Goal: Information Seeking & Learning: Learn about a topic

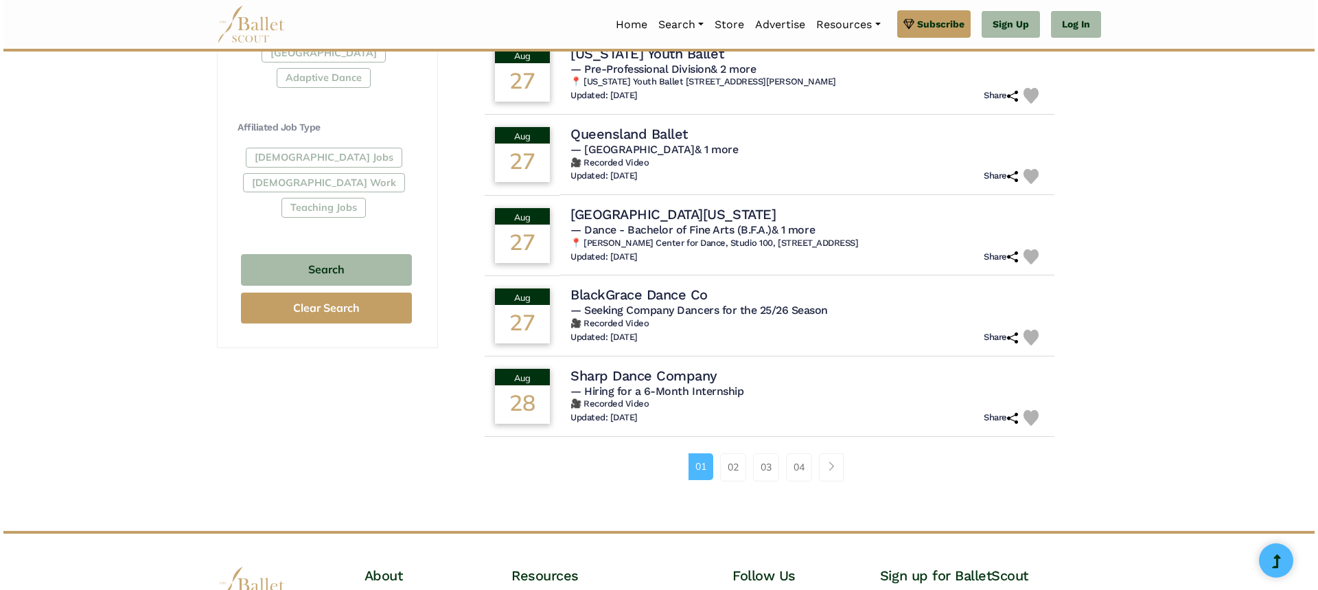
scroll to position [788, 0]
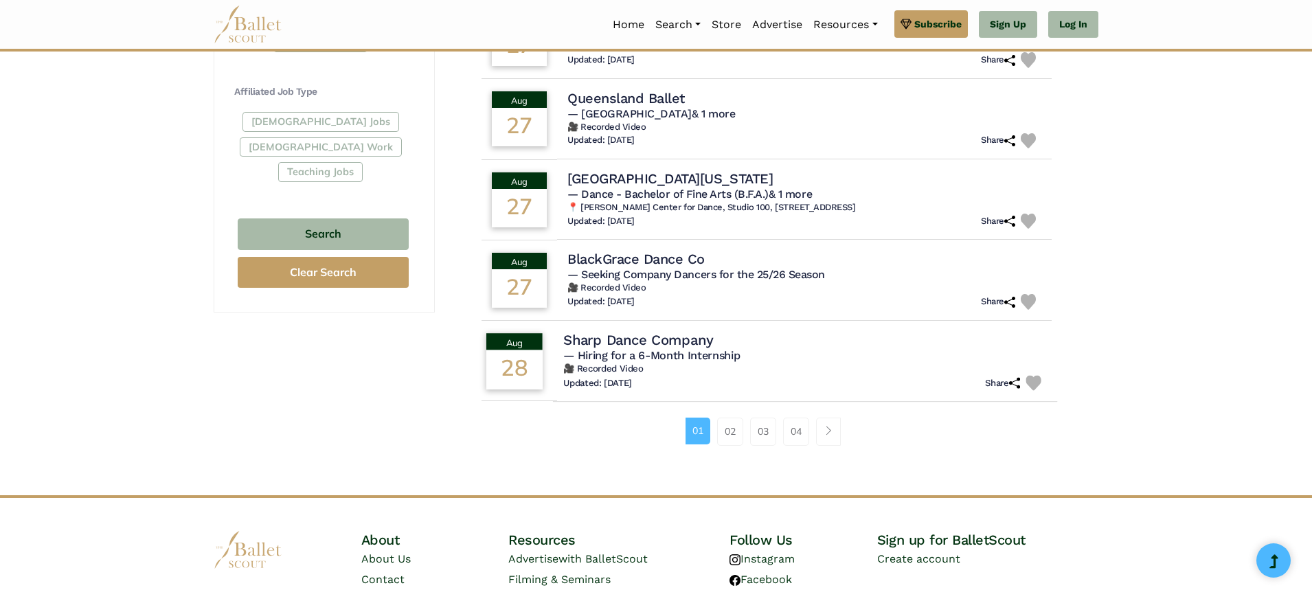
click at [650, 347] on h4 "Sharp Dance Company" at bounding box center [638, 339] width 150 height 19
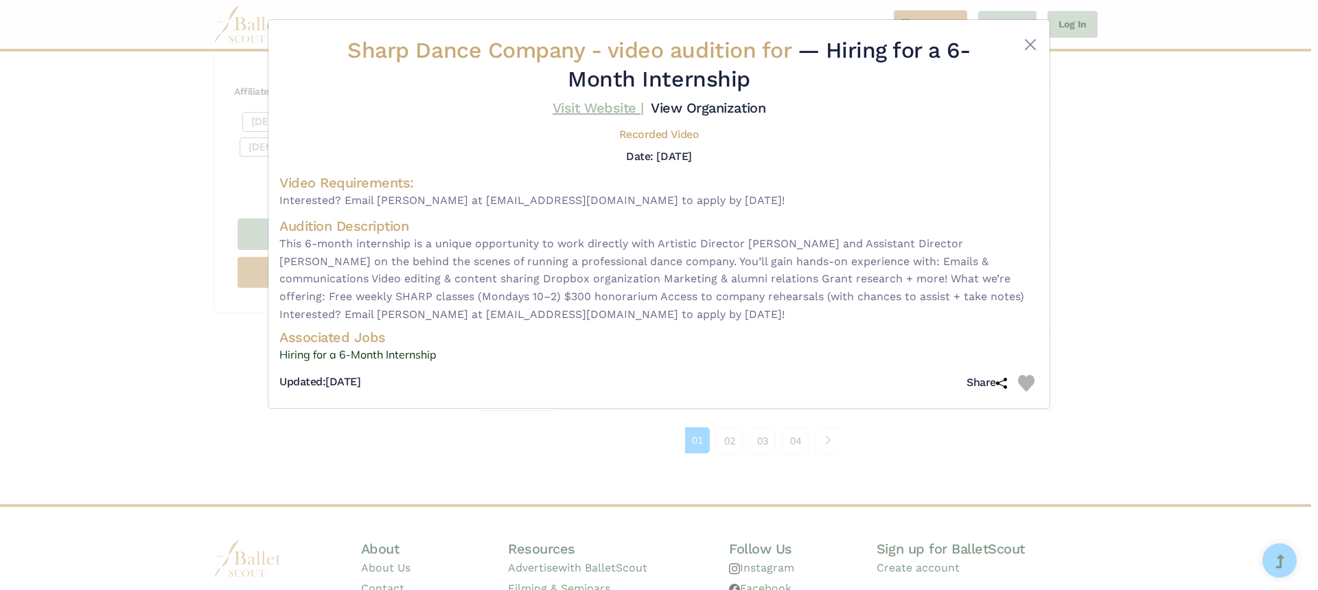
click at [581, 108] on link "Visit Website |" at bounding box center [598, 108] width 91 height 16
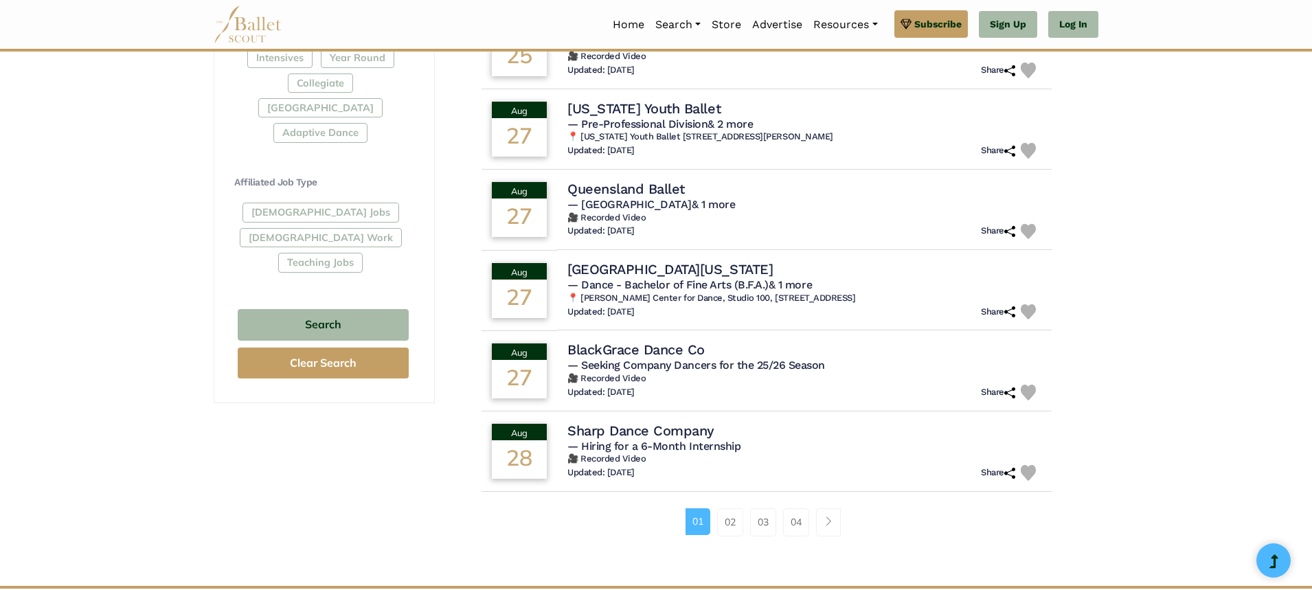
scroll to position [707, 0]
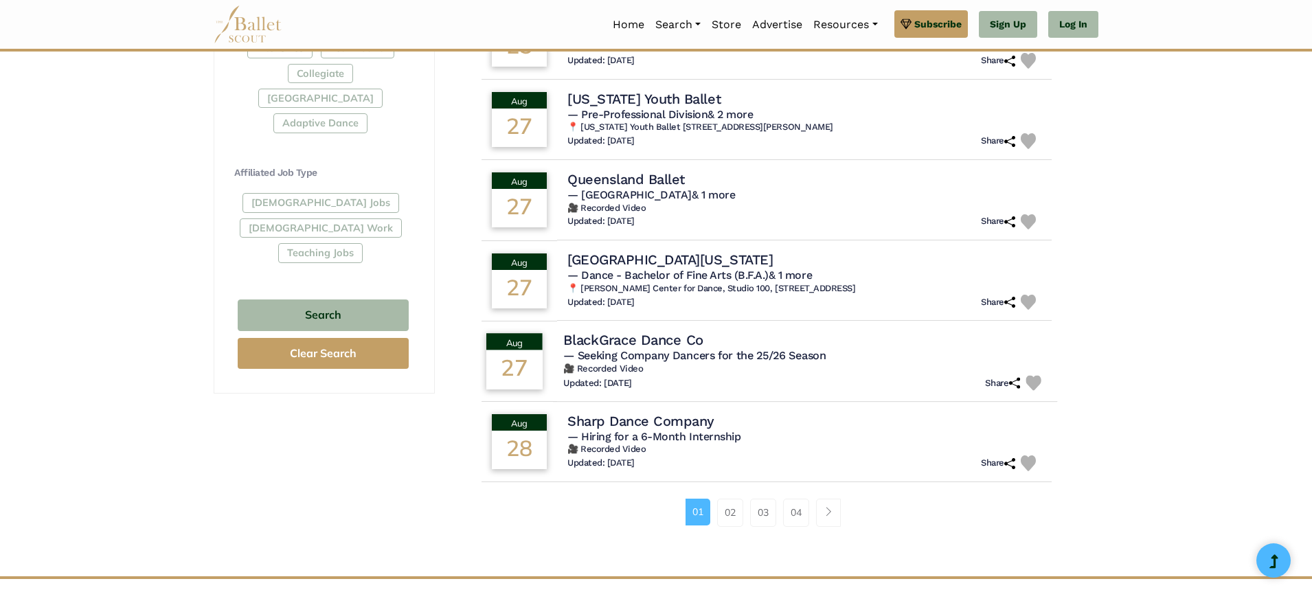
click at [666, 343] on h4 "BlackGrace Dance Co" at bounding box center [633, 339] width 140 height 19
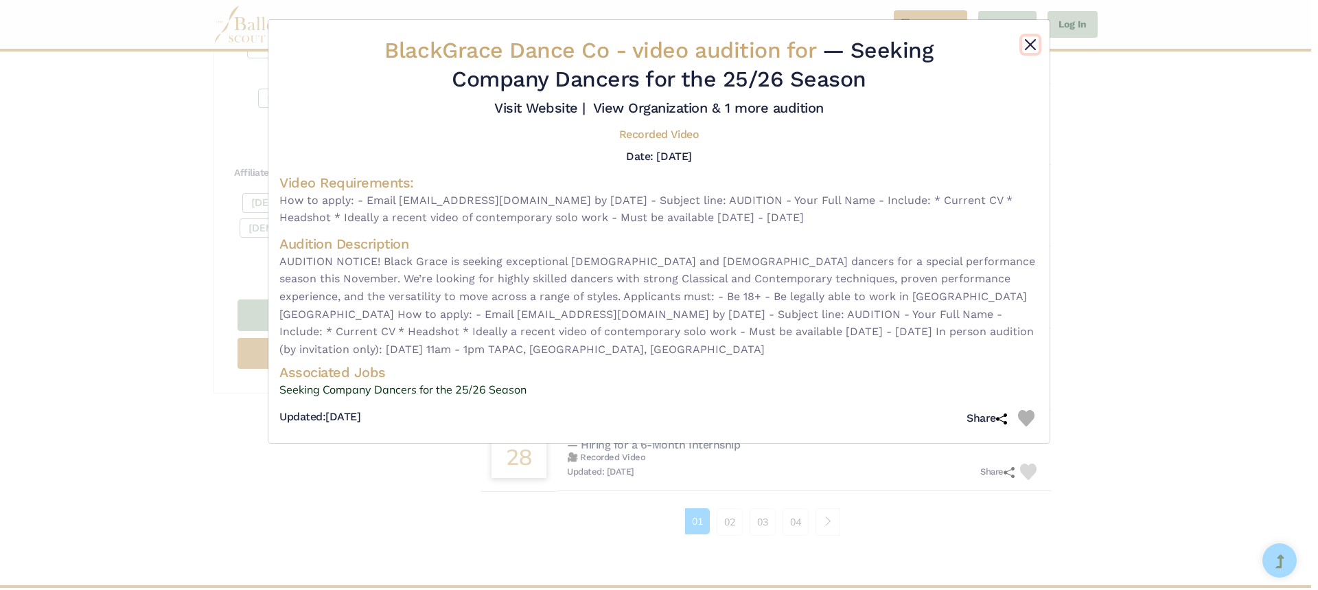
click at [1031, 45] on button "Close" at bounding box center [1030, 44] width 16 height 16
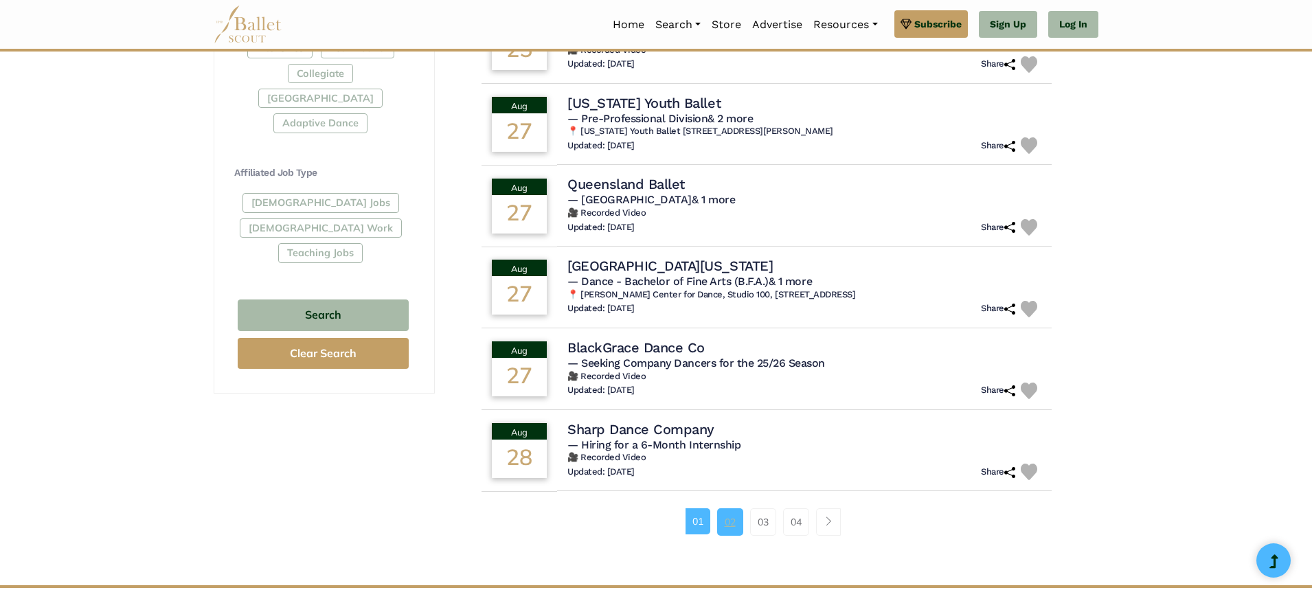
click at [730, 525] on link "02" at bounding box center [730, 521] width 26 height 27
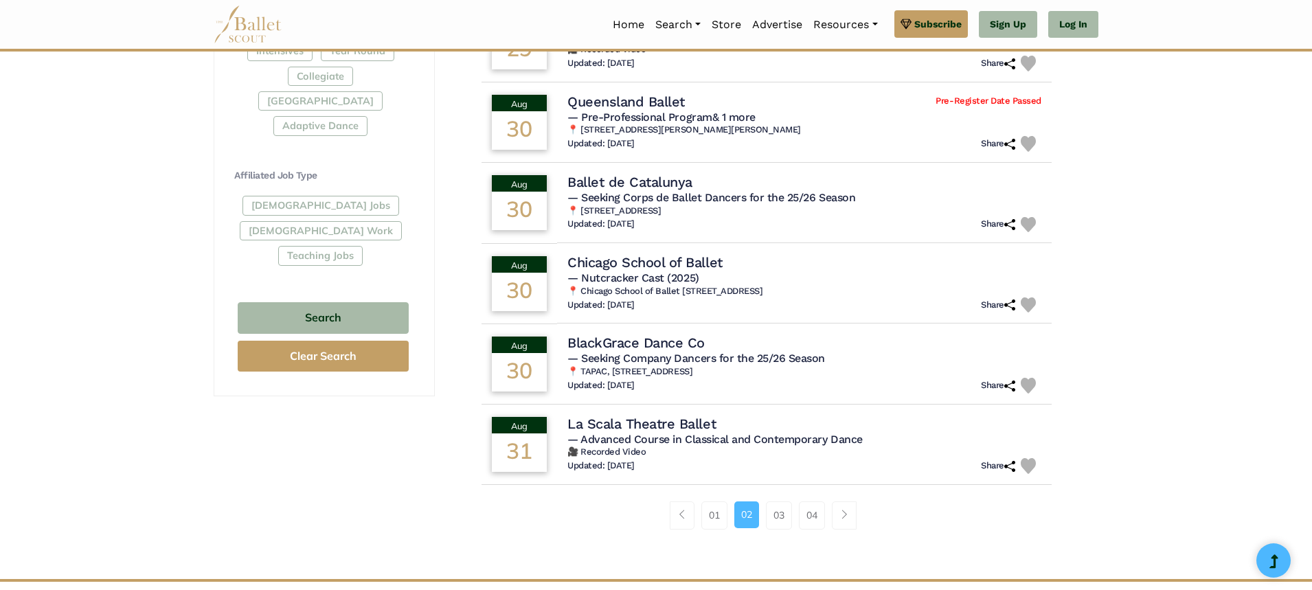
scroll to position [709, 0]
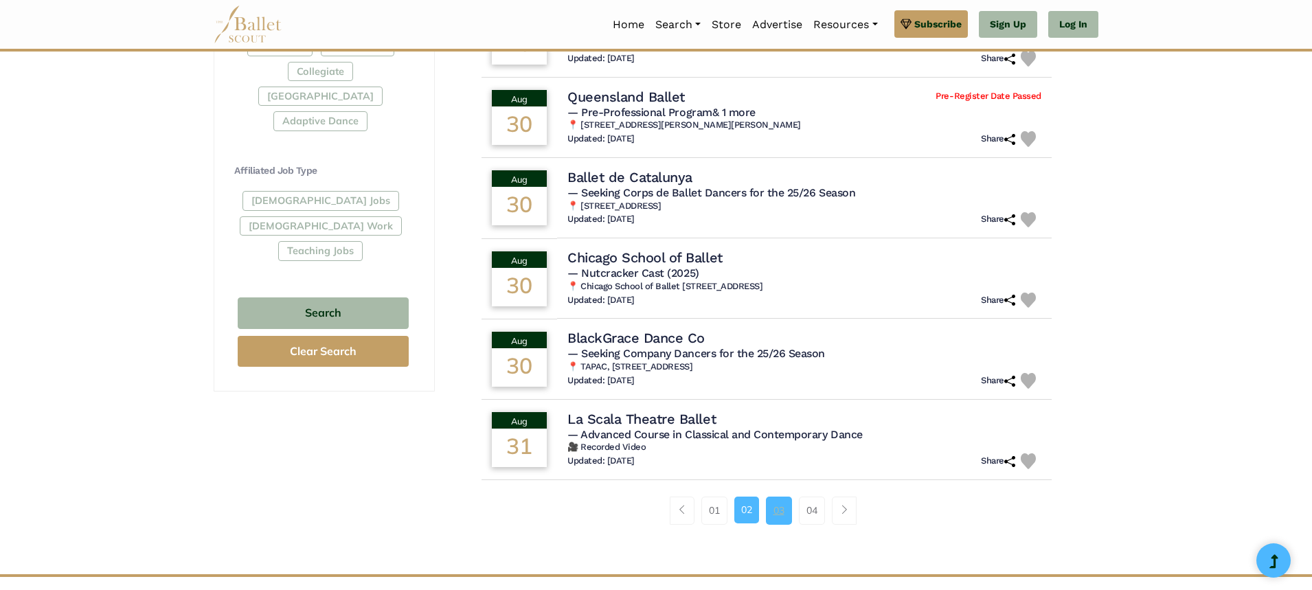
click at [777, 511] on link "03" at bounding box center [779, 509] width 26 height 27
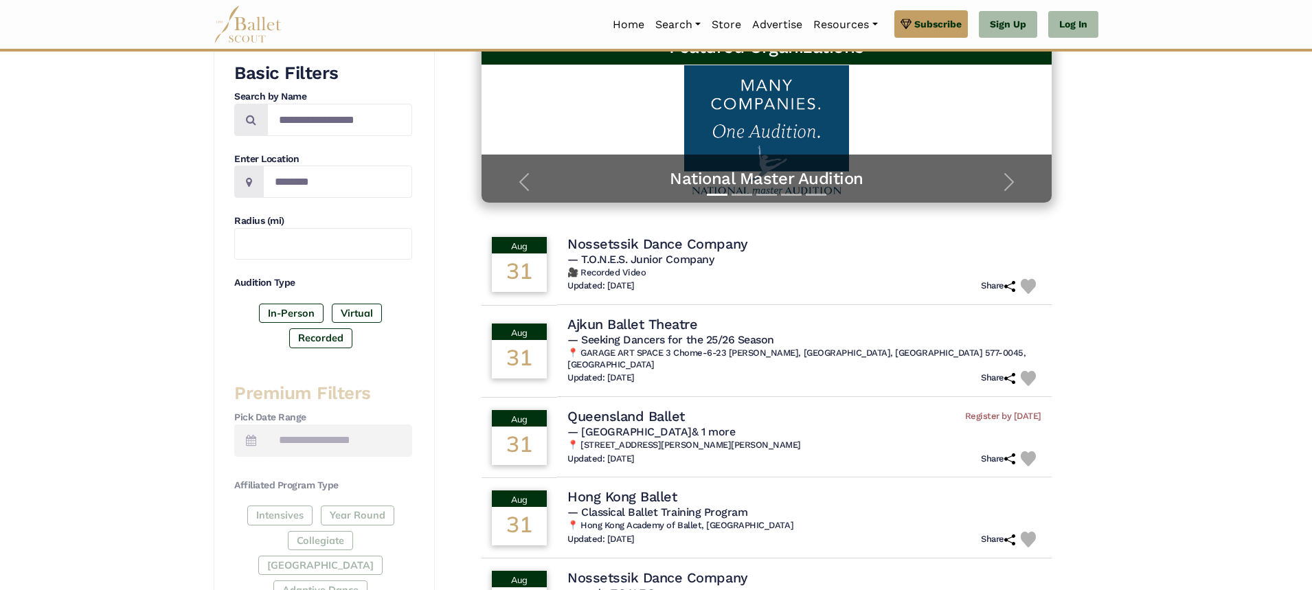
scroll to position [242, 0]
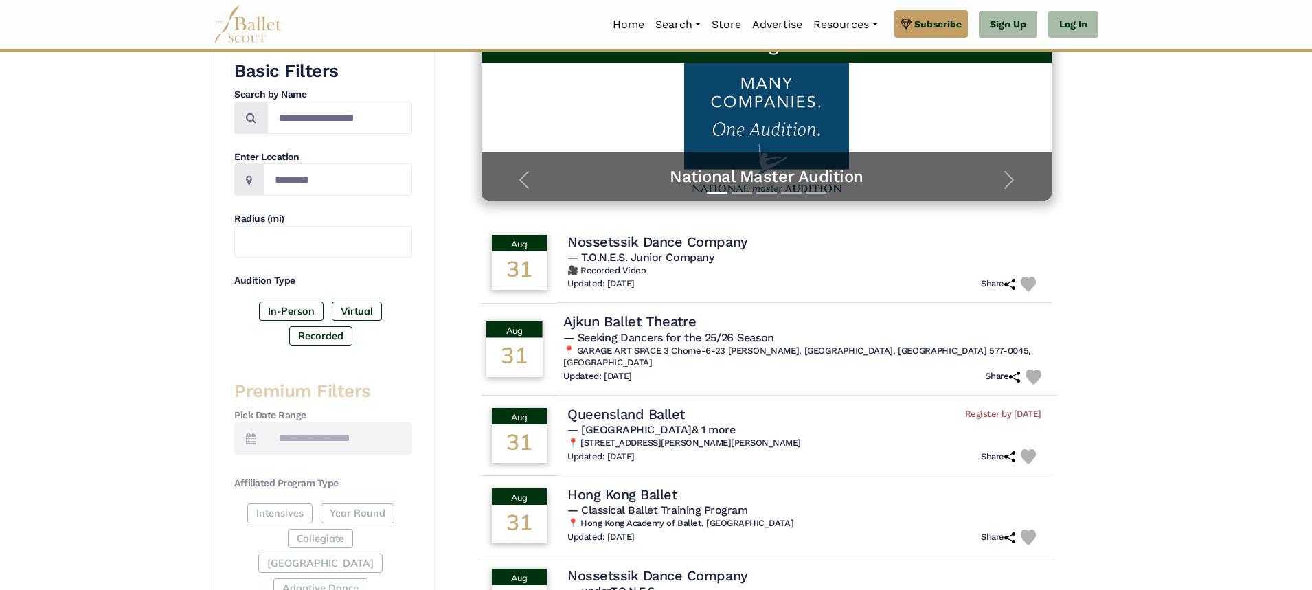
click at [643, 320] on h4 "Ajkun Ballet Theatre" at bounding box center [629, 321] width 133 height 19
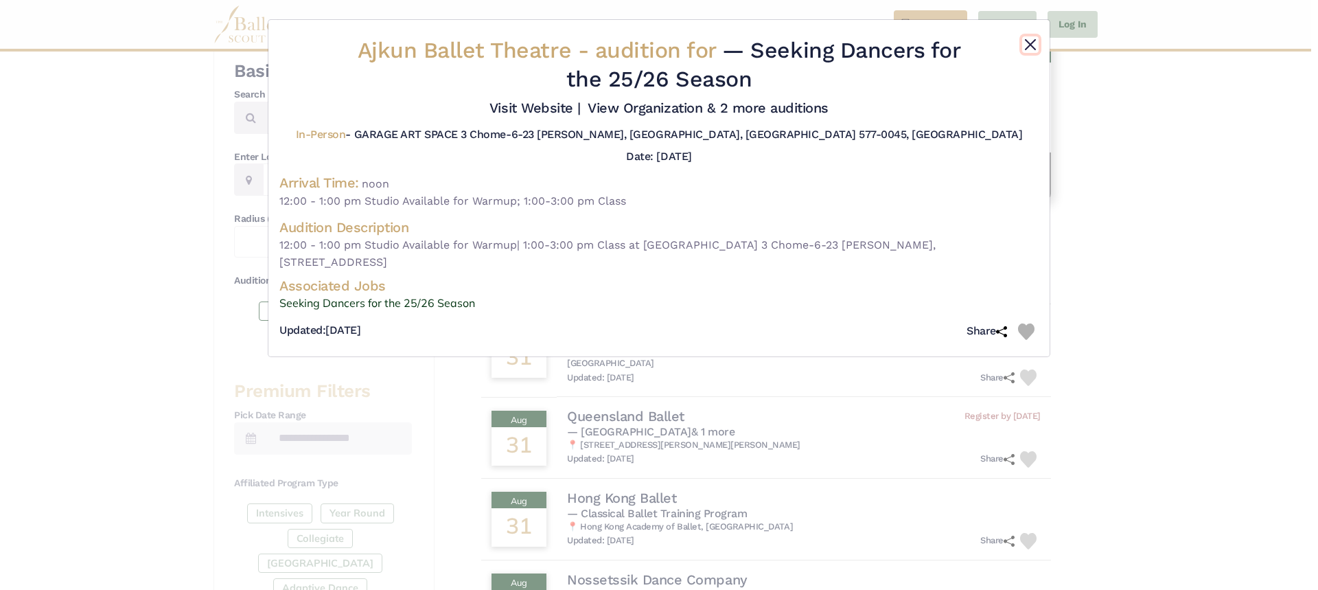
click at [1032, 49] on button "Close" at bounding box center [1030, 44] width 16 height 16
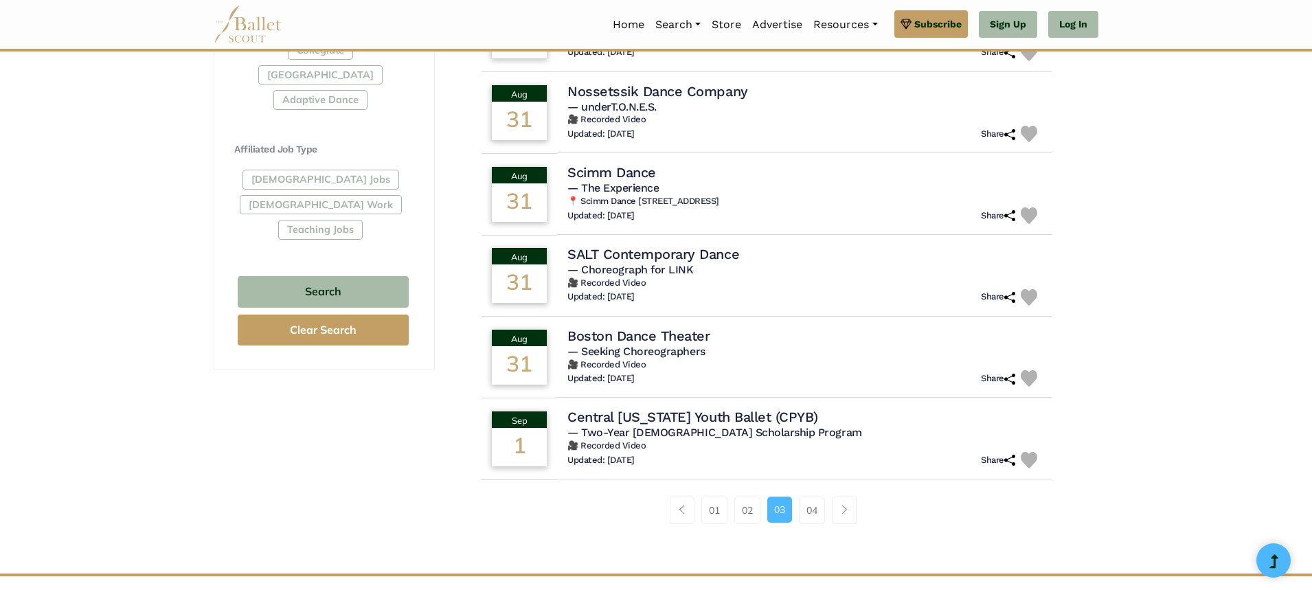
scroll to position [733, 0]
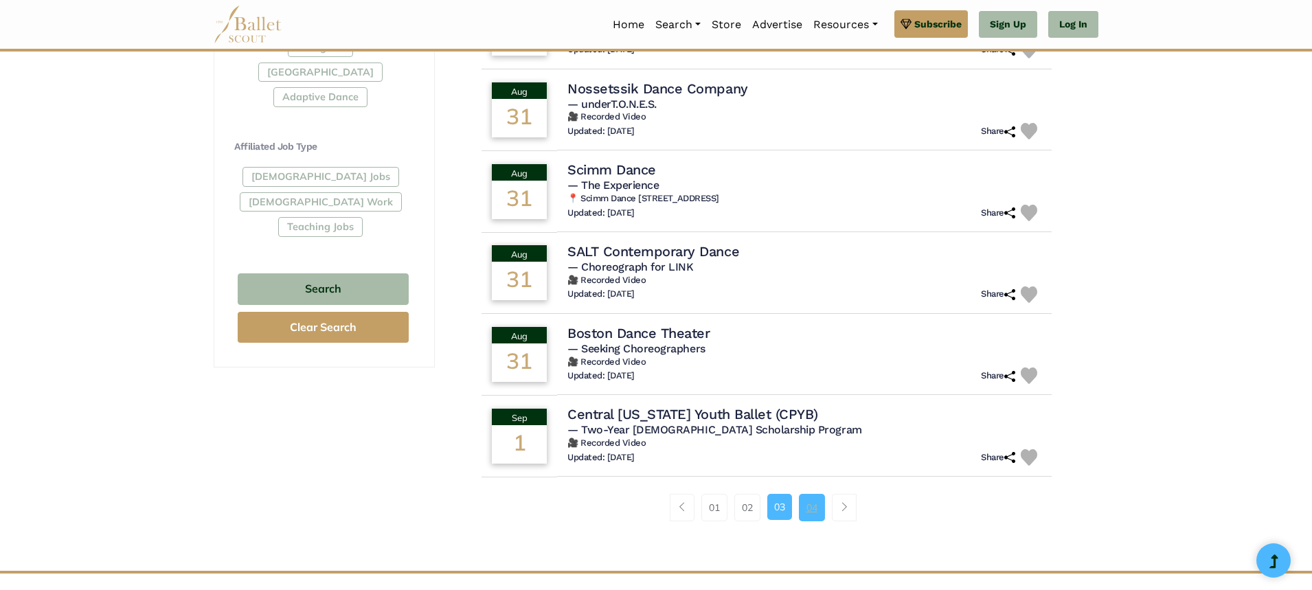
click at [808, 496] on link "04" at bounding box center [812, 507] width 26 height 27
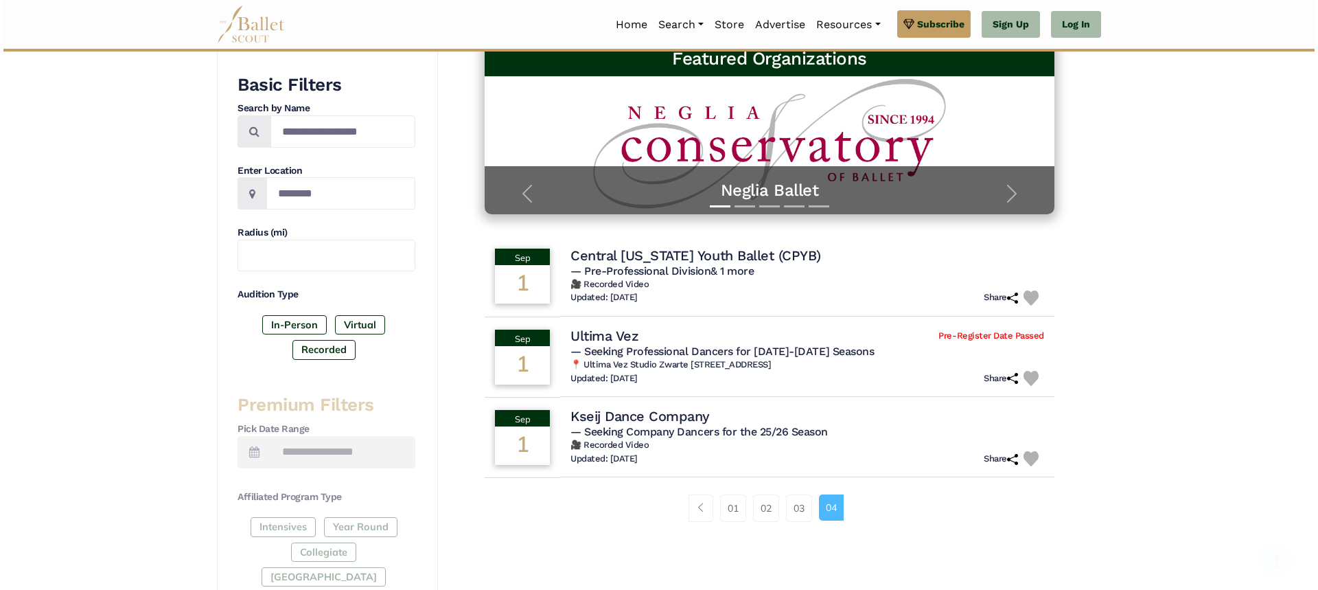
scroll to position [320, 0]
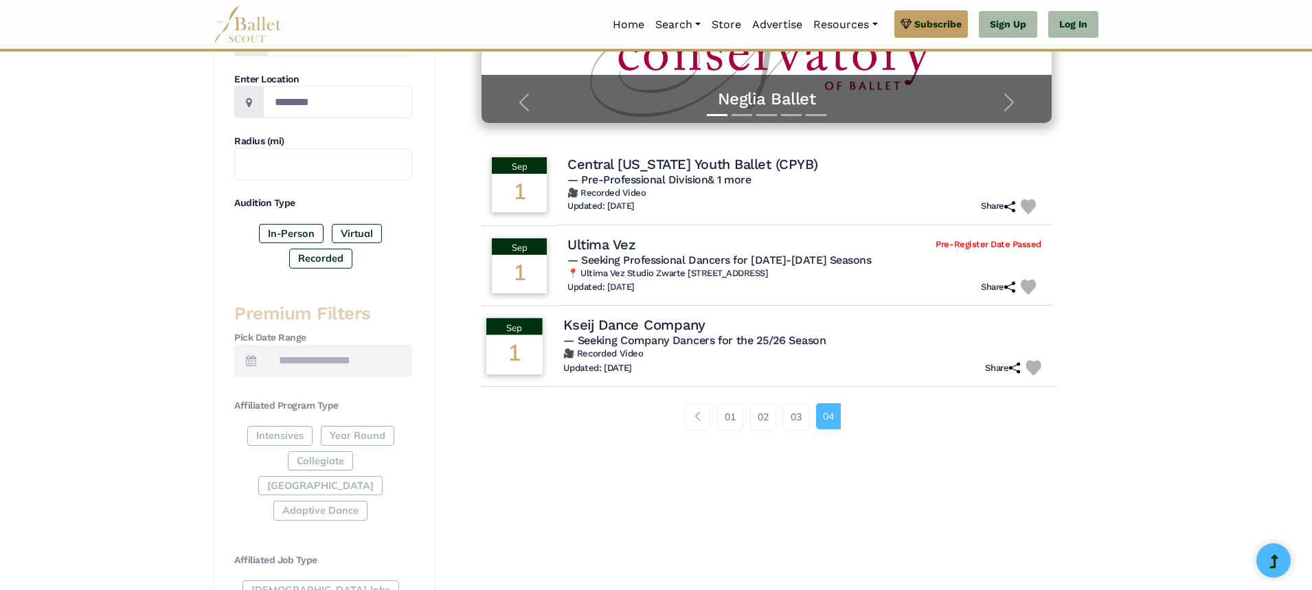
click at [610, 322] on h4 "Kseij Dance Company" at bounding box center [634, 324] width 142 height 19
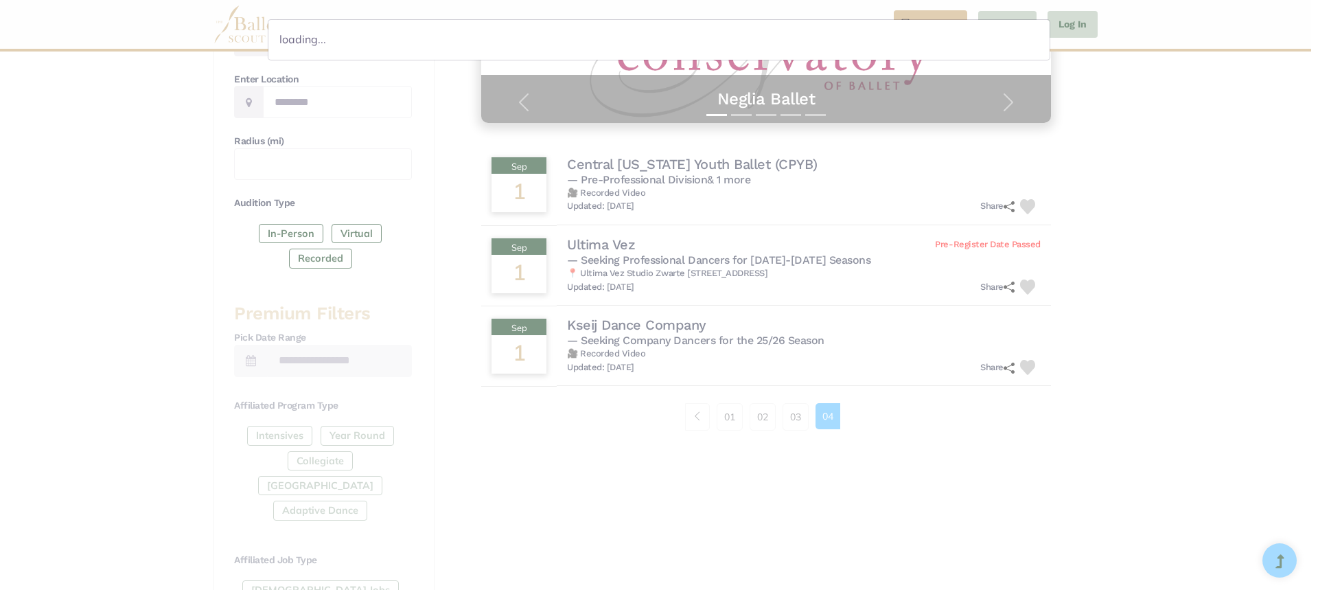
click at [628, 343] on div "loading..." at bounding box center [659, 295] width 1318 height 590
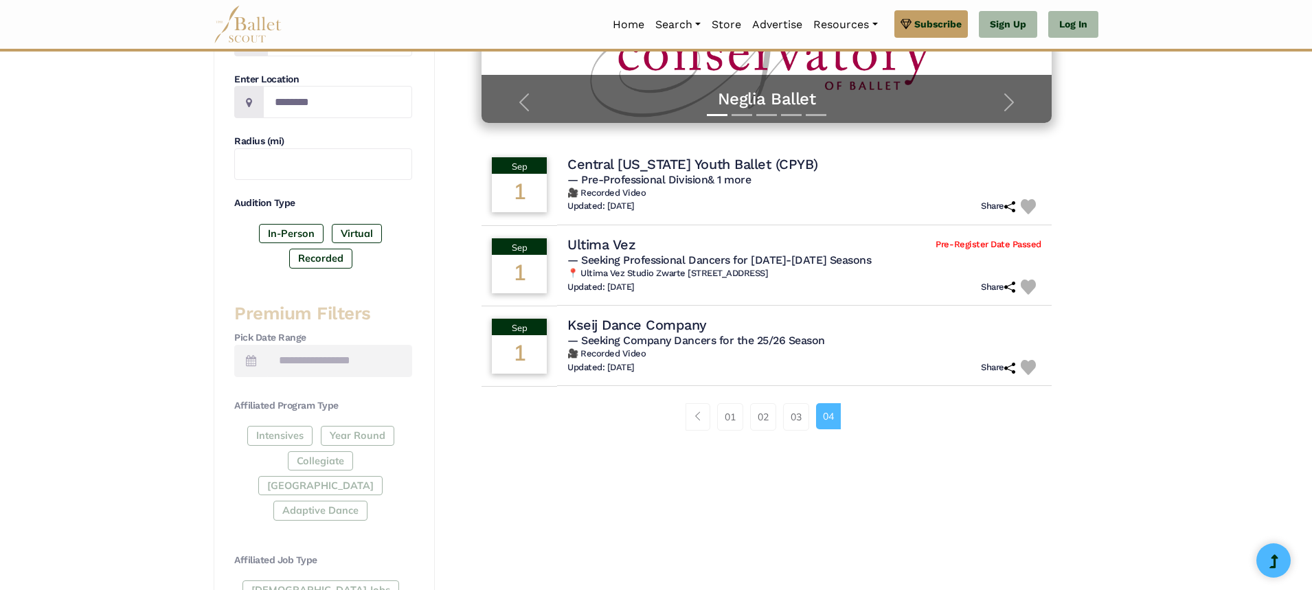
click at [637, 331] on h4 "Kseij Dance Company" at bounding box center [636, 325] width 139 height 18
